Goal: Complete application form: Complete application form

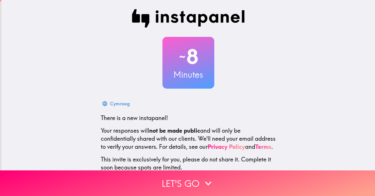
scroll to position [43, 0]
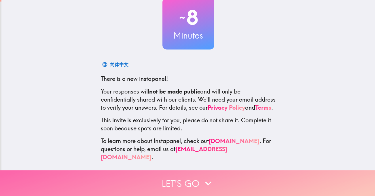
click at [186, 177] on button "Let's go" at bounding box center [187, 183] width 375 height 26
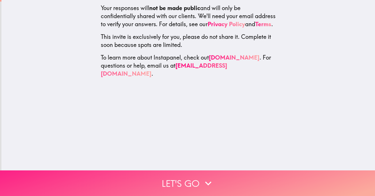
scroll to position [0, 0]
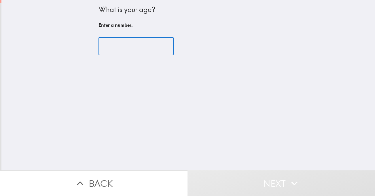
click at [107, 48] on input "number" at bounding box center [135, 46] width 75 height 18
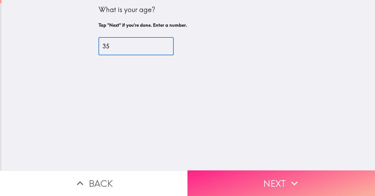
type input "35"
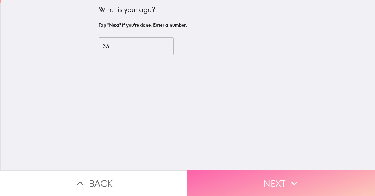
click at [213, 178] on button "Next" at bounding box center [280, 183] width 187 height 26
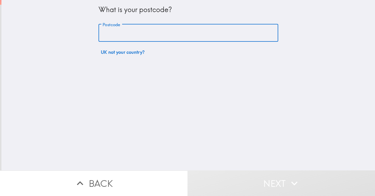
click at [116, 32] on input "Postcode" at bounding box center [188, 33] width 180 height 18
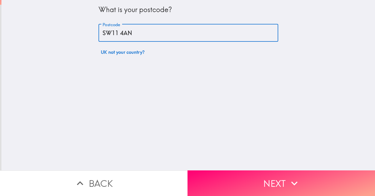
click at [116, 32] on input "SW11 4AN" at bounding box center [188, 33] width 180 height 18
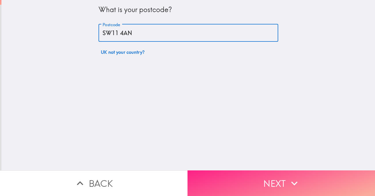
type input "SW11 4AN"
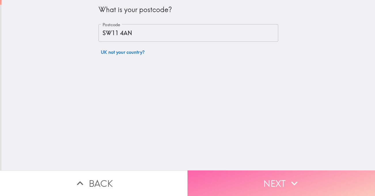
click at [247, 181] on button "Next" at bounding box center [280, 183] width 187 height 26
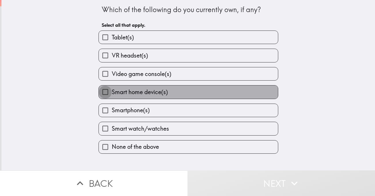
click at [101, 91] on input "Smart home device(s)" at bounding box center [105, 92] width 13 height 13
checkbox input "true"
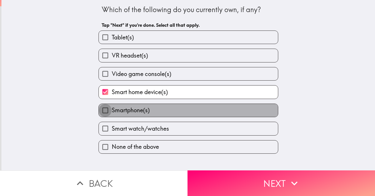
click at [101, 111] on input "Smartphone(s)" at bounding box center [105, 110] width 13 height 13
checkbox input "true"
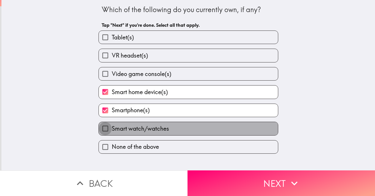
click at [102, 126] on input "Smart watch/watches" at bounding box center [105, 128] width 13 height 13
checkbox input "true"
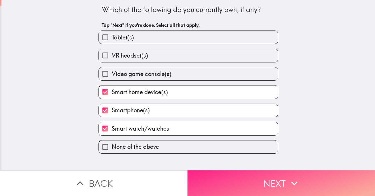
click at [235, 173] on button "Next" at bounding box center [280, 183] width 187 height 26
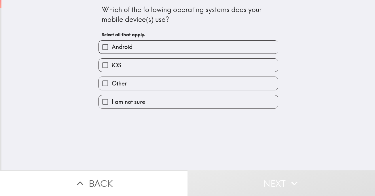
click at [155, 58] on div "iOS" at bounding box center [186, 63] width 184 height 18
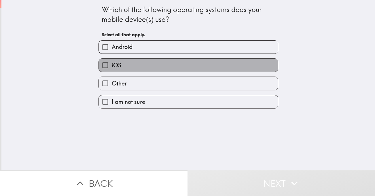
click at [168, 61] on label "iOS" at bounding box center [188, 65] width 179 height 13
click at [112, 61] on input "iOS" at bounding box center [105, 65] width 13 height 13
checkbox input "true"
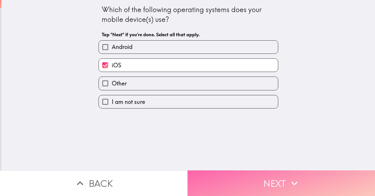
click at [269, 176] on button "Next" at bounding box center [280, 183] width 187 height 26
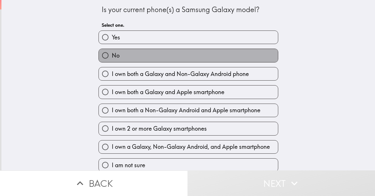
click at [156, 60] on label "No" at bounding box center [188, 55] width 179 height 13
click at [112, 60] on input "No" at bounding box center [105, 55] width 13 height 13
radio input "true"
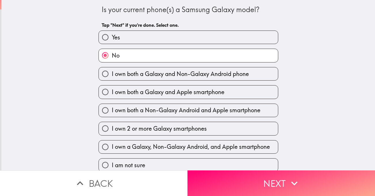
scroll to position [6, 0]
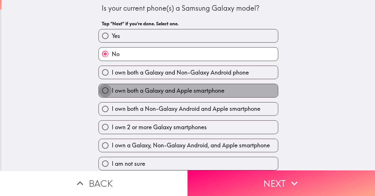
click at [100, 84] on input "I own both a Galaxy and Apple smartphone" at bounding box center [105, 90] width 13 height 13
radio input "true"
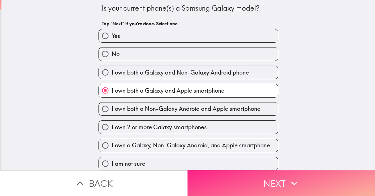
click at [261, 174] on button "Next" at bounding box center [280, 183] width 187 height 26
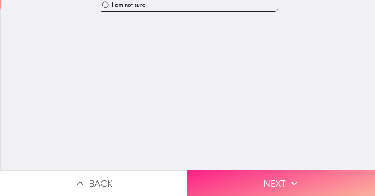
scroll to position [0, 0]
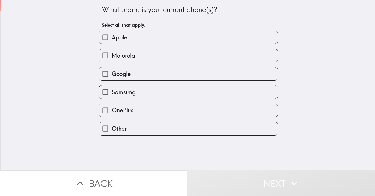
click at [99, 39] on input "Apple" at bounding box center [105, 37] width 13 height 13
checkbox input "true"
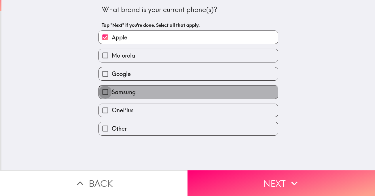
click at [101, 91] on input "Samsung" at bounding box center [105, 92] width 13 height 13
checkbox input "true"
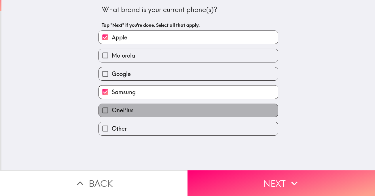
click at [176, 111] on label "OnePlus" at bounding box center [188, 110] width 179 height 13
click at [112, 111] on input "OnePlus" at bounding box center [105, 110] width 13 height 13
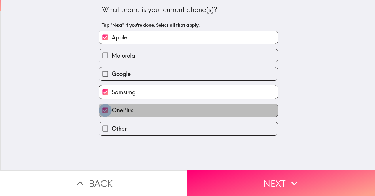
click at [103, 110] on input "OnePlus" at bounding box center [105, 110] width 13 height 13
checkbox input "false"
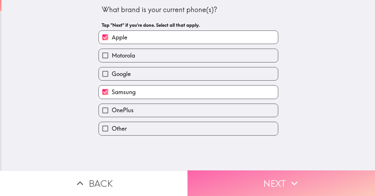
click at [289, 177] on icon "button" at bounding box center [294, 183] width 13 height 13
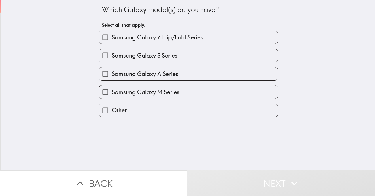
click at [101, 56] on input "Samsung Galaxy S Series" at bounding box center [105, 55] width 13 height 13
checkbox input "true"
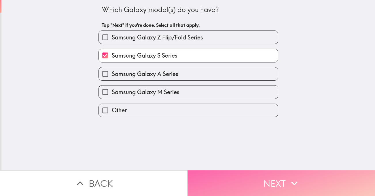
click at [253, 180] on button "Next" at bounding box center [280, 183] width 187 height 26
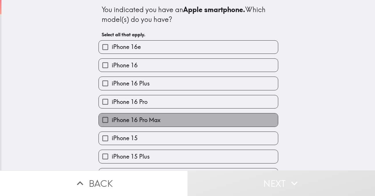
click at [164, 120] on label "iPhone 16 Pro Max" at bounding box center [188, 119] width 179 height 13
click at [112, 120] on input "iPhone 16 Pro Max" at bounding box center [105, 119] width 13 height 13
checkbox input "true"
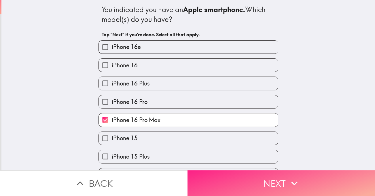
click at [239, 183] on button "Next" at bounding box center [280, 183] width 187 height 26
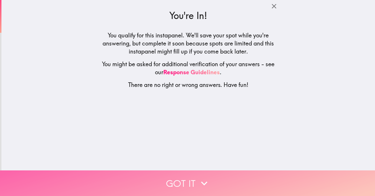
click at [195, 173] on button "Got it" at bounding box center [187, 183] width 375 height 26
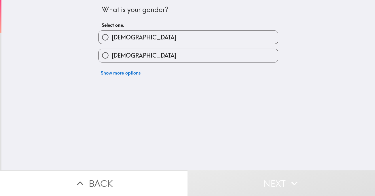
click at [148, 40] on label "[DEMOGRAPHIC_DATA]" at bounding box center [188, 37] width 179 height 13
click at [112, 40] on input "[DEMOGRAPHIC_DATA]" at bounding box center [105, 37] width 13 height 13
radio input "true"
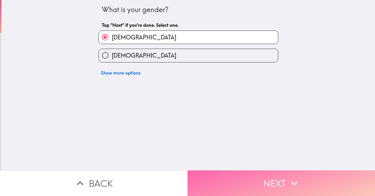
click at [267, 177] on button "Next" at bounding box center [280, 183] width 187 height 26
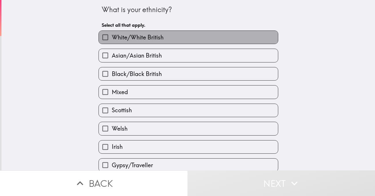
click at [145, 37] on span "White/White British" at bounding box center [138, 37] width 52 height 8
click at [112, 37] on input "White/White British" at bounding box center [105, 37] width 13 height 13
checkbox input "true"
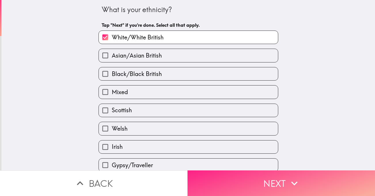
click at [267, 182] on button "Next" at bounding box center [280, 183] width 187 height 26
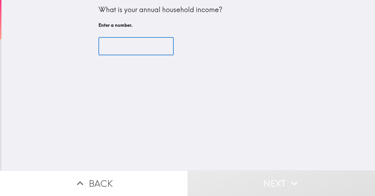
click at [136, 49] on input "number" at bounding box center [135, 46] width 75 height 18
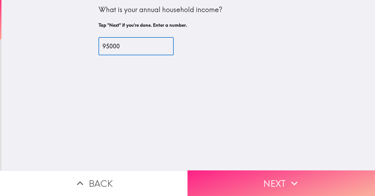
type input "95000"
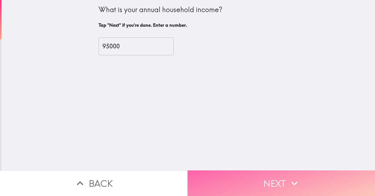
click at [216, 173] on button "Next" at bounding box center [280, 183] width 187 height 26
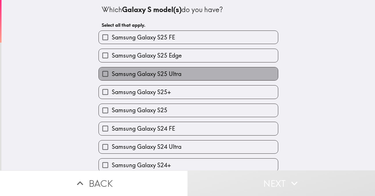
click at [157, 76] on span "Samsung Galaxy S25 Ultra" at bounding box center [147, 74] width 70 height 8
click at [112, 76] on input "Samsung Galaxy S25 Ultra" at bounding box center [105, 73] width 13 height 13
checkbox input "true"
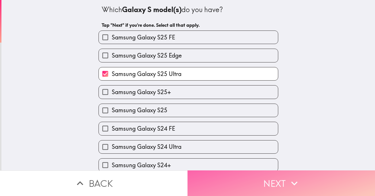
click at [246, 182] on button "Next" at bounding box center [280, 183] width 187 height 26
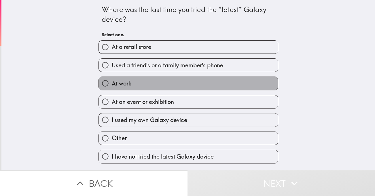
click at [140, 80] on label "At work" at bounding box center [188, 83] width 179 height 13
click at [112, 80] on input "At work" at bounding box center [105, 83] width 13 height 13
radio input "true"
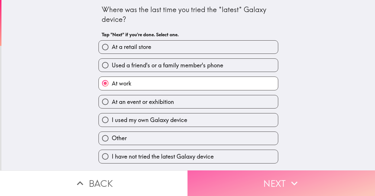
click at [220, 171] on button "Next" at bounding box center [280, 183] width 187 height 26
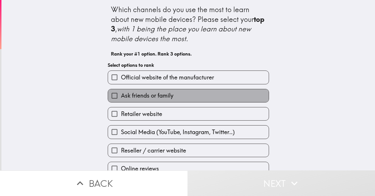
click at [152, 93] on span "Ask friends or family" at bounding box center [147, 96] width 52 height 8
click at [121, 93] on input "Ask friends or family" at bounding box center [114, 95] width 13 height 13
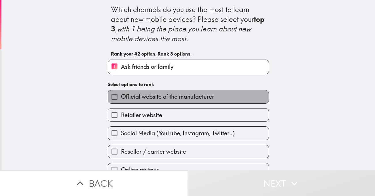
click at [164, 97] on span "Official website of the manufacturer" at bounding box center [167, 97] width 93 height 8
click at [121, 97] on input "Official website of the manufacturer" at bounding box center [114, 96] width 13 height 13
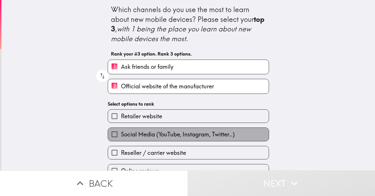
click at [157, 132] on span "Social Media (YouTube, Instagram, Twitter..)" at bounding box center [178, 134] width 114 height 8
click at [121, 132] on input "Social Media (YouTube, Instagram, Twitter..)" at bounding box center [114, 134] width 13 height 13
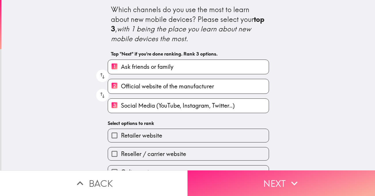
click at [219, 177] on button "Next" at bounding box center [280, 183] width 187 height 26
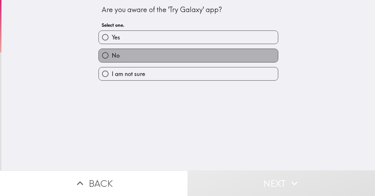
click at [132, 52] on label "No" at bounding box center [188, 55] width 179 height 13
click at [112, 52] on input "No" at bounding box center [105, 55] width 13 height 13
radio input "true"
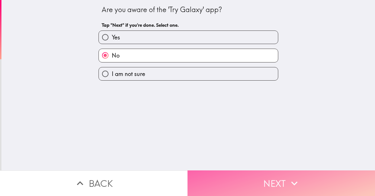
click at [259, 177] on button "Next" at bounding box center [280, 183] width 187 height 26
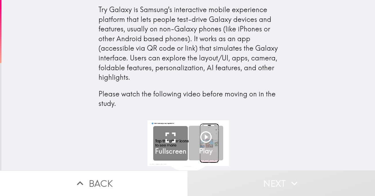
click at [201, 139] on icon "button" at bounding box center [206, 137] width 12 height 12
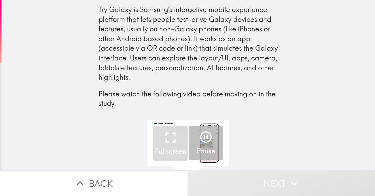
click at [201, 140] on icon "button" at bounding box center [206, 137] width 14 height 14
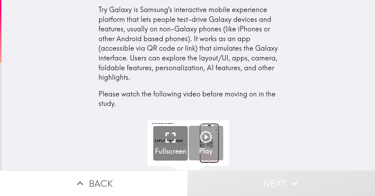
click at [201, 140] on icon "button" at bounding box center [206, 137] width 14 height 14
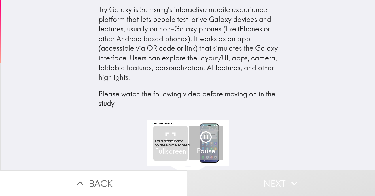
click at [203, 136] on icon "button" at bounding box center [206, 137] width 12 height 12
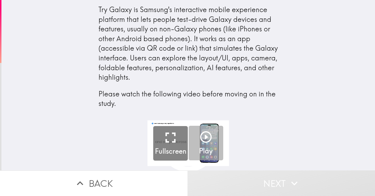
click at [203, 136] on icon "button" at bounding box center [206, 137] width 14 height 14
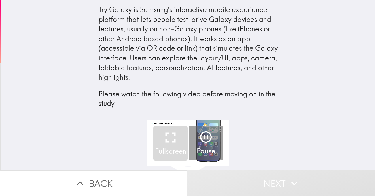
click at [203, 136] on icon "button" at bounding box center [206, 137] width 12 height 12
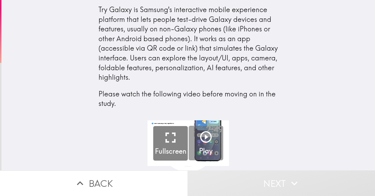
click at [203, 136] on icon "button" at bounding box center [206, 137] width 14 height 14
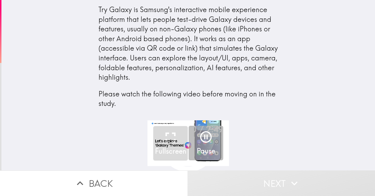
click at [203, 136] on icon "button" at bounding box center [206, 137] width 12 height 12
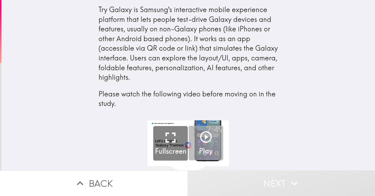
click at [203, 136] on icon "button" at bounding box center [206, 137] width 14 height 14
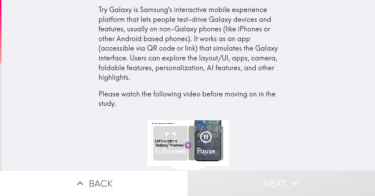
click at [203, 136] on icon "button" at bounding box center [206, 137] width 12 height 12
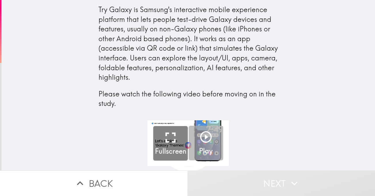
click at [203, 136] on icon "button" at bounding box center [206, 137] width 14 height 14
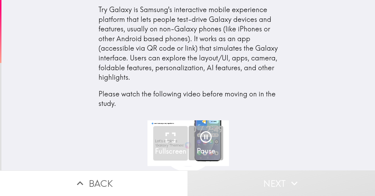
click at [203, 136] on icon "button" at bounding box center [206, 137] width 12 height 12
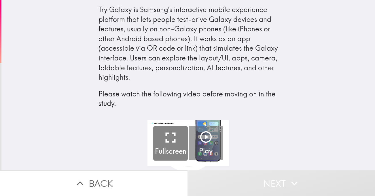
click at [203, 136] on icon "button" at bounding box center [206, 137] width 14 height 14
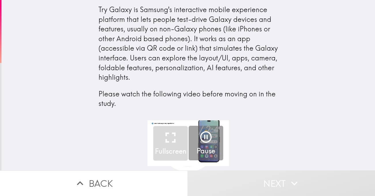
scroll to position [0, 2]
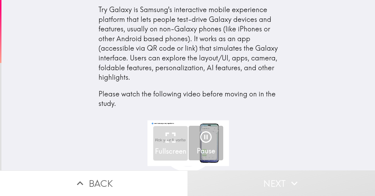
click at [204, 140] on icon "button" at bounding box center [206, 137] width 12 height 12
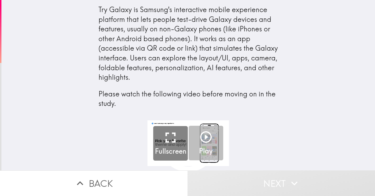
click at [204, 140] on icon "button" at bounding box center [206, 137] width 12 height 12
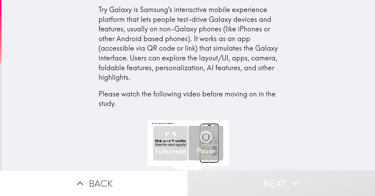
click at [204, 140] on icon "button" at bounding box center [206, 137] width 12 height 12
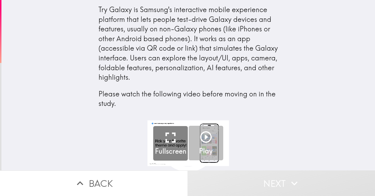
click at [204, 140] on icon "button" at bounding box center [206, 137] width 12 height 12
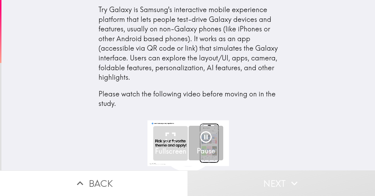
click at [204, 140] on icon "button" at bounding box center [206, 137] width 12 height 12
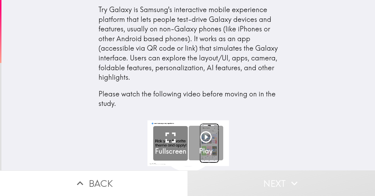
click at [204, 140] on icon "button" at bounding box center [206, 137] width 12 height 12
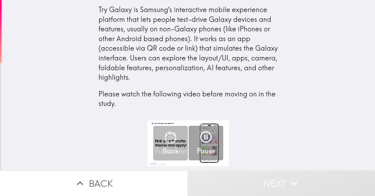
click at [236, 119] on div "Try Galaxy is Samsung's interactive mobile experience platform that lets people…" at bounding box center [188, 63] width 184 height 116
click at [244, 133] on div "0:24 / 2:49 Fullscreen 10 Back Pause" at bounding box center [188, 145] width 374 height 50
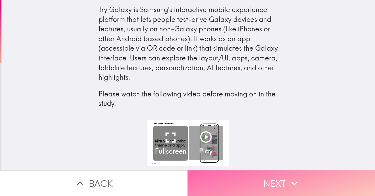
click at [276, 177] on button "Next" at bounding box center [280, 183] width 187 height 26
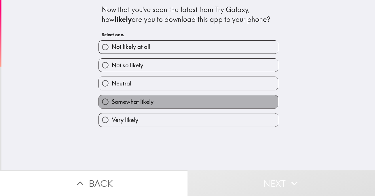
click at [123, 101] on span "Somewhat likely" at bounding box center [133, 102] width 42 height 8
click at [112, 101] on input "Somewhat likely" at bounding box center [105, 101] width 13 height 13
radio input "true"
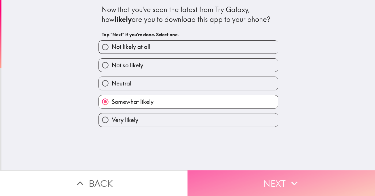
click at [222, 180] on button "Next" at bounding box center [280, 183] width 187 height 26
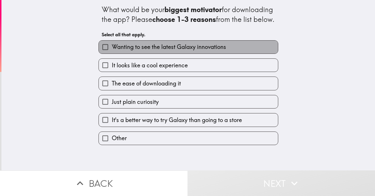
click at [183, 51] on span "Wanting to see the latest Galaxy innovations" at bounding box center [169, 47] width 114 height 8
click at [112, 54] on input "Wanting to see the latest Galaxy innovations" at bounding box center [105, 47] width 13 height 13
checkbox input "true"
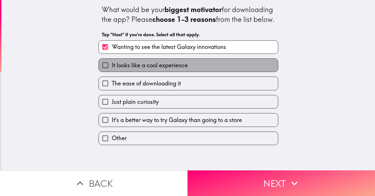
click at [190, 72] on label "It looks like a cool experience" at bounding box center [188, 65] width 179 height 13
click at [112, 72] on input "It looks like a cool experience" at bounding box center [105, 65] width 13 height 13
checkbox input "true"
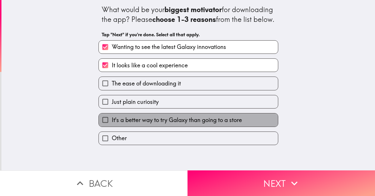
click at [218, 124] on span "It's a better way to try Galaxy than going to a store" at bounding box center [177, 120] width 130 height 8
click at [112, 126] on input "It's a better way to try Galaxy than going to a store" at bounding box center [105, 119] width 13 height 13
checkbox input "true"
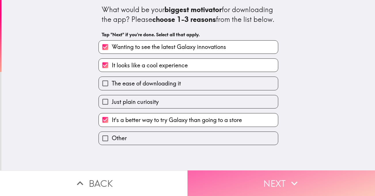
click at [262, 181] on button "Next" at bounding box center [280, 183] width 187 height 26
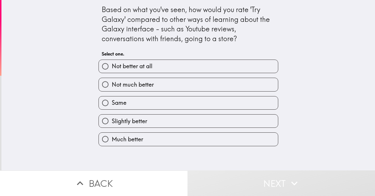
click at [262, 181] on button "Next" at bounding box center [280, 183] width 187 height 26
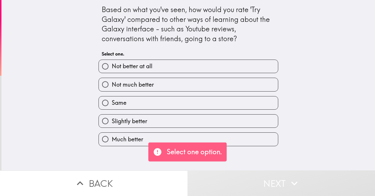
click at [135, 120] on span "Slightly better" at bounding box center [129, 121] width 35 height 8
click at [112, 120] on input "Slightly better" at bounding box center [105, 121] width 13 height 13
radio input "true"
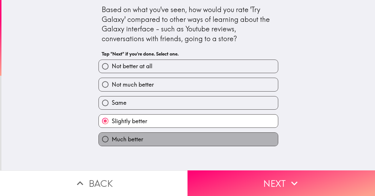
click at [192, 141] on label "Much better" at bounding box center [188, 139] width 179 height 13
click at [112, 141] on input "Much better" at bounding box center [105, 139] width 13 height 13
radio input "true"
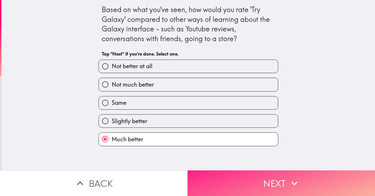
click at [261, 189] on button "Next" at bounding box center [280, 183] width 187 height 26
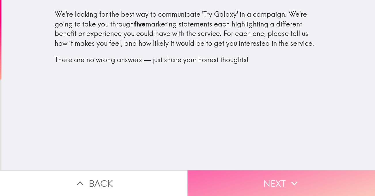
click at [258, 177] on button "Next" at bounding box center [280, 183] width 187 height 26
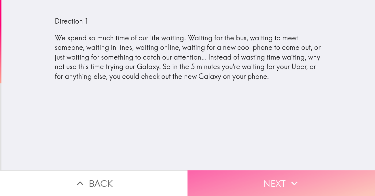
click at [259, 179] on button "Next" at bounding box center [280, 183] width 187 height 26
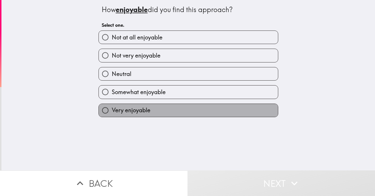
click at [156, 111] on label "Very enjoyable" at bounding box center [188, 110] width 179 height 13
click at [112, 111] on input "Very enjoyable" at bounding box center [105, 110] width 13 height 13
radio input "true"
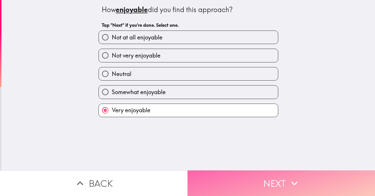
click at [249, 175] on button "Next" at bounding box center [280, 183] width 187 height 26
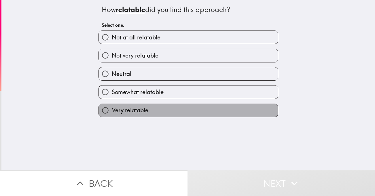
click at [153, 108] on label "Very relatable" at bounding box center [188, 110] width 179 height 13
click at [112, 108] on input "Very relatable" at bounding box center [105, 110] width 13 height 13
radio input "true"
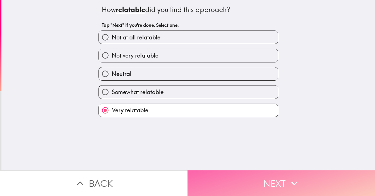
click at [260, 178] on button "Next" at bounding box center [280, 183] width 187 height 26
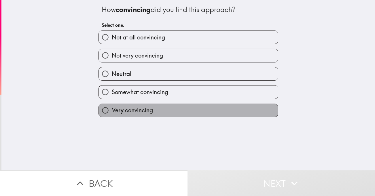
click at [151, 111] on label "Very convincing" at bounding box center [188, 110] width 179 height 13
click at [112, 111] on input "Very convincing" at bounding box center [105, 110] width 13 height 13
radio input "true"
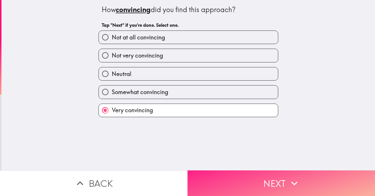
click at [236, 175] on button "Next" at bounding box center [280, 183] width 187 height 26
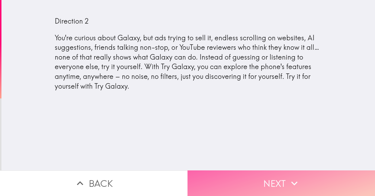
click at [265, 174] on button "Next" at bounding box center [280, 183] width 187 height 26
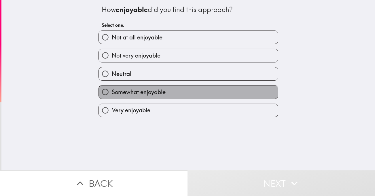
click at [178, 92] on label "Somewhat enjoyable" at bounding box center [188, 92] width 179 height 13
click at [112, 92] on input "Somewhat enjoyable" at bounding box center [105, 92] width 13 height 13
radio input "true"
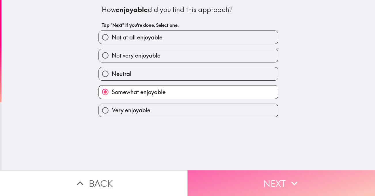
click at [240, 175] on button "Next" at bounding box center [280, 183] width 187 height 26
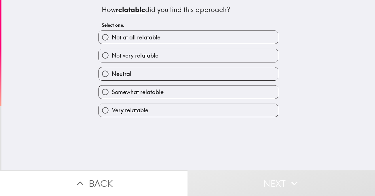
click at [164, 105] on label "Very relatable" at bounding box center [188, 110] width 179 height 13
click at [112, 105] on input "Very relatable" at bounding box center [105, 110] width 13 height 13
radio input "true"
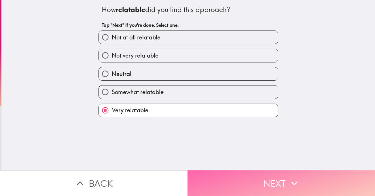
click at [232, 174] on button "Next" at bounding box center [280, 183] width 187 height 26
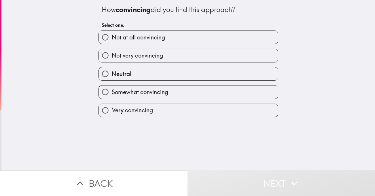
click at [184, 99] on div "Very convincing" at bounding box center [186, 108] width 184 height 18
click at [190, 97] on label "Somewhat convincing" at bounding box center [188, 92] width 179 height 13
click at [112, 97] on input "Somewhat convincing" at bounding box center [105, 92] width 13 height 13
radio input "true"
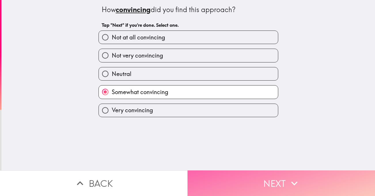
click at [232, 170] on button "Next" at bounding box center [280, 183] width 187 height 26
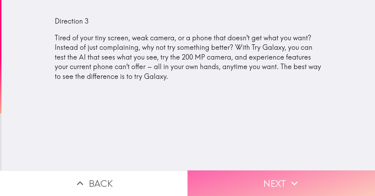
click at [271, 173] on button "Next" at bounding box center [280, 183] width 187 height 26
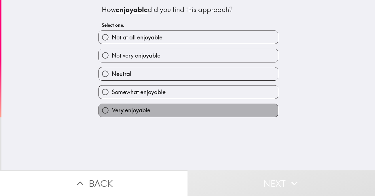
click at [200, 107] on label "Very enjoyable" at bounding box center [188, 110] width 179 height 13
click at [112, 107] on input "Very enjoyable" at bounding box center [105, 110] width 13 height 13
radio input "true"
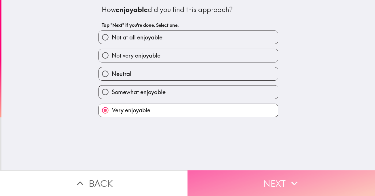
click at [234, 174] on button "Next" at bounding box center [280, 183] width 187 height 26
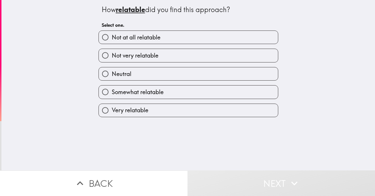
click at [211, 82] on div "Somewhat relatable" at bounding box center [186, 90] width 184 height 18
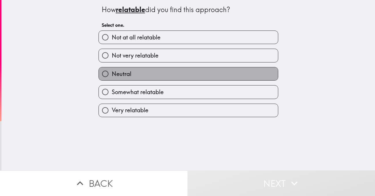
click at [225, 75] on label "Neutral" at bounding box center [188, 73] width 179 height 13
click at [112, 75] on input "Neutral" at bounding box center [105, 73] width 13 height 13
radio input "true"
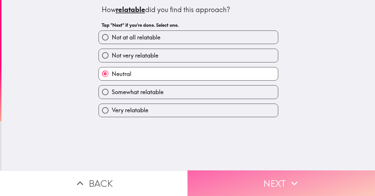
click at [272, 186] on button "Next" at bounding box center [280, 183] width 187 height 26
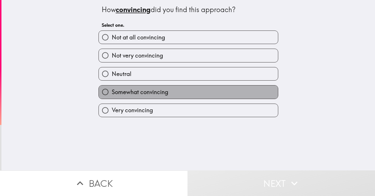
click at [217, 95] on label "Somewhat convincing" at bounding box center [188, 92] width 179 height 13
click at [112, 95] on input "Somewhat convincing" at bounding box center [105, 92] width 13 height 13
radio input "true"
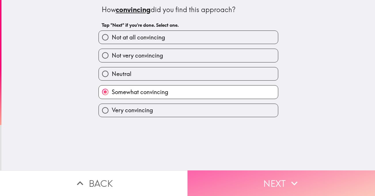
click at [260, 177] on button "Next" at bounding box center [280, 183] width 187 height 26
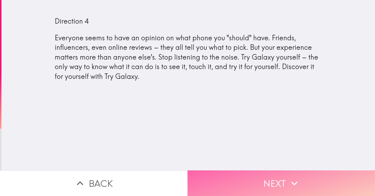
click at [273, 182] on button "Next" at bounding box center [280, 183] width 187 height 26
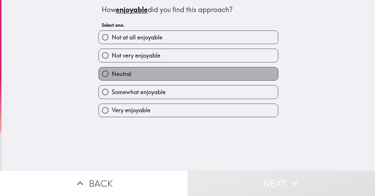
click at [159, 68] on label "Neutral" at bounding box center [188, 73] width 179 height 13
click at [112, 68] on input "Neutral" at bounding box center [105, 73] width 13 height 13
radio input "true"
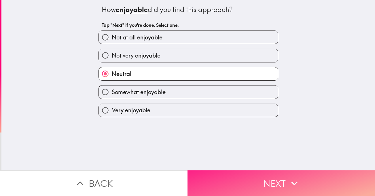
click at [219, 170] on button "Next" at bounding box center [280, 183] width 187 height 26
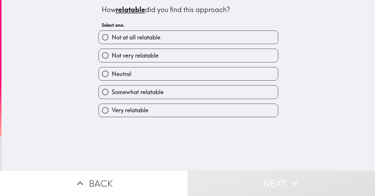
click at [150, 82] on div "Somewhat relatable" at bounding box center [186, 90] width 184 height 18
click at [157, 94] on span "Somewhat relatable" at bounding box center [138, 92] width 52 height 8
click at [112, 94] on input "Somewhat relatable" at bounding box center [105, 92] width 13 height 13
radio input "true"
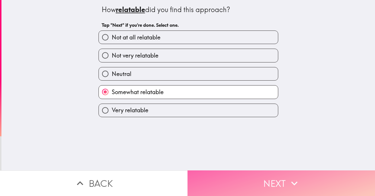
click at [225, 183] on button "Next" at bounding box center [280, 183] width 187 height 26
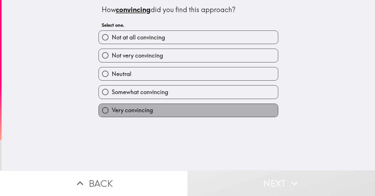
click at [166, 109] on label "Very convincing" at bounding box center [188, 110] width 179 height 13
click at [112, 109] on input "Very convincing" at bounding box center [105, 110] width 13 height 13
radio input "true"
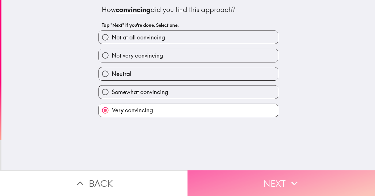
click at [222, 176] on button "Next" at bounding box center [280, 183] width 187 height 26
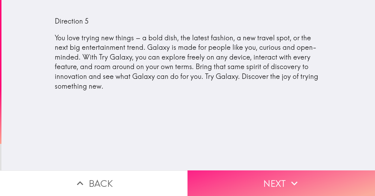
click at [243, 180] on button "Next" at bounding box center [280, 183] width 187 height 26
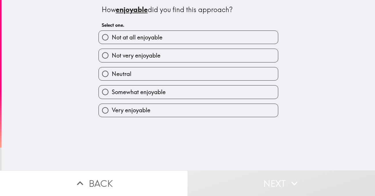
click at [141, 99] on div "Very enjoyable" at bounding box center [186, 108] width 184 height 18
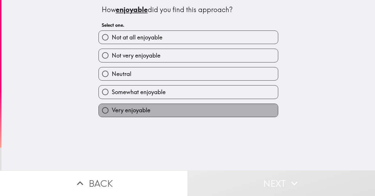
click at [150, 114] on label "Very enjoyable" at bounding box center [188, 110] width 179 height 13
click at [112, 114] on input "Very enjoyable" at bounding box center [105, 110] width 13 height 13
radio input "true"
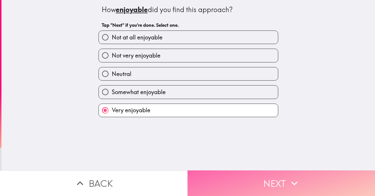
click at [208, 171] on button "Next" at bounding box center [280, 183] width 187 height 26
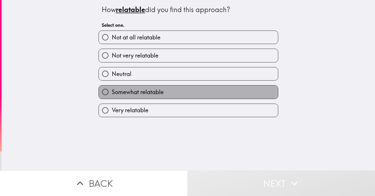
click at [151, 97] on label "Somewhat relatable" at bounding box center [188, 92] width 179 height 13
click at [112, 97] on input "Somewhat relatable" at bounding box center [105, 92] width 13 height 13
radio input "true"
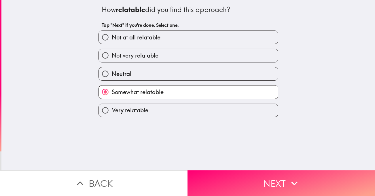
click at [216, 165] on div "How relatable did you find this approach? Tap "Next" if you're done. Select one…" at bounding box center [188, 85] width 374 height 170
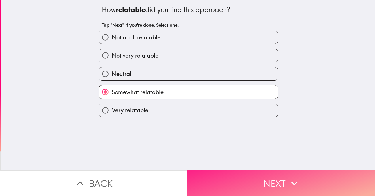
click at [221, 173] on button "Next" at bounding box center [280, 183] width 187 height 26
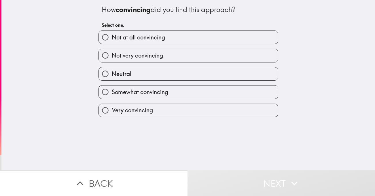
click at [167, 113] on label "Very convincing" at bounding box center [188, 110] width 179 height 13
click at [112, 113] on input "Very convincing" at bounding box center [105, 110] width 13 height 13
radio input "true"
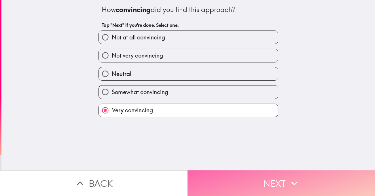
click at [228, 175] on button "Next" at bounding box center [280, 183] width 187 height 26
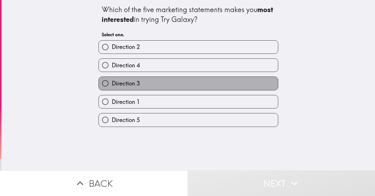
click at [161, 81] on label "Direction 3" at bounding box center [188, 83] width 179 height 13
click at [112, 81] on input "Direction 3" at bounding box center [105, 83] width 13 height 13
radio input "true"
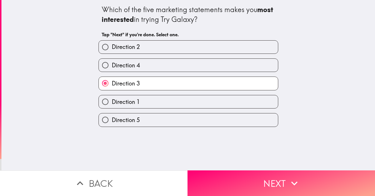
click at [207, 165] on div "Which of the five marketing statements makes you most interested in trying Try …" at bounding box center [188, 85] width 374 height 170
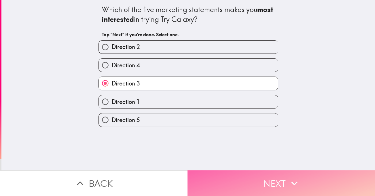
click at [235, 190] on button "Next" at bounding box center [280, 183] width 187 height 26
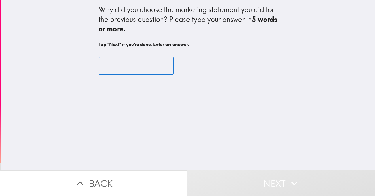
click at [136, 67] on input "text" at bounding box center [135, 66] width 75 height 18
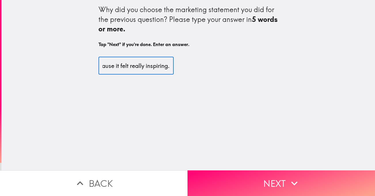
scroll to position [0, 17]
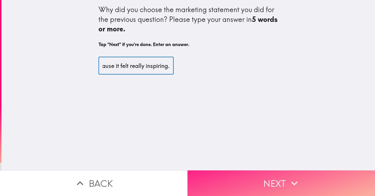
type input "Because it felt really inspiring."
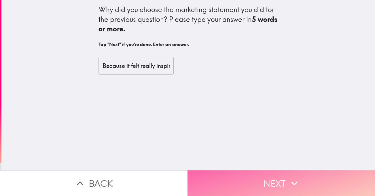
click at [241, 174] on button "Next" at bounding box center [280, 183] width 187 height 26
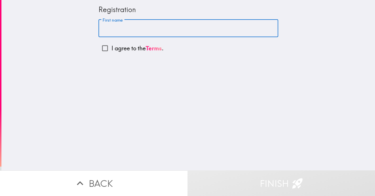
click at [119, 33] on input "First name" at bounding box center [188, 29] width 180 height 18
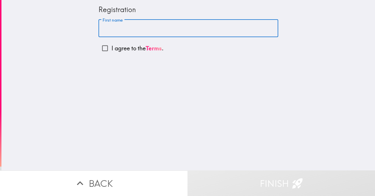
click at [119, 33] on input "First name" at bounding box center [188, 29] width 180 height 18
type input "[PERSON_NAME]"
click at [98, 49] on input "I agree to the Terms ." at bounding box center [104, 48] width 13 height 13
checkbox input "true"
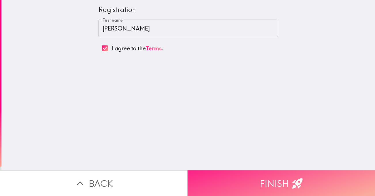
click at [253, 175] on button "Finish" at bounding box center [280, 183] width 187 height 26
